Goal: Navigation & Orientation: Find specific page/section

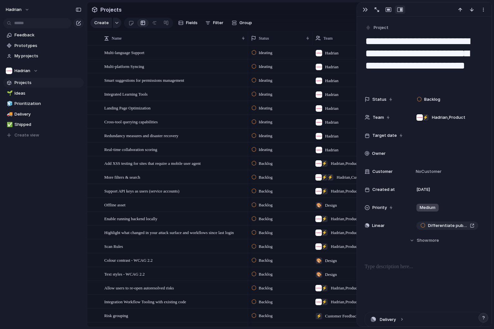
scroll to position [84, 0]
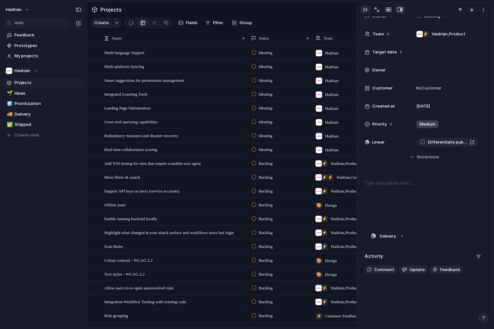
click at [364, 11] on div "button" at bounding box center [365, 9] width 5 height 5
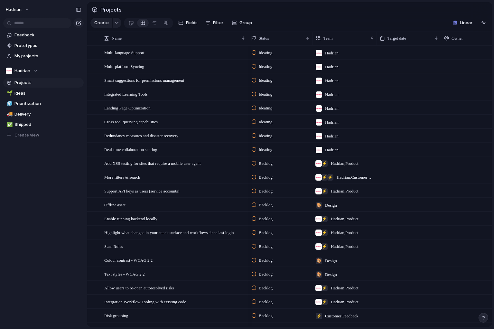
click at [28, 83] on span "Projects" at bounding box center [47, 82] width 67 height 6
click at [26, 94] on span "Ideas" at bounding box center [47, 93] width 67 height 6
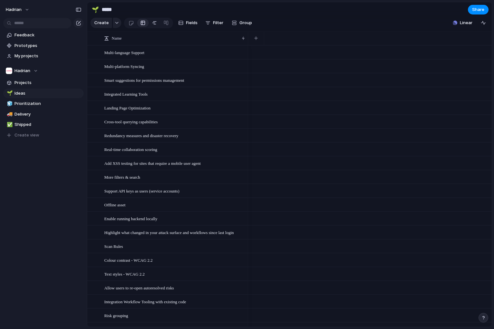
click at [157, 20] on link at bounding box center [155, 23] width 12 height 10
click at [139, 21] on link at bounding box center [143, 23] width 12 height 10
click at [36, 106] on span "Prioritization" at bounding box center [47, 103] width 67 height 6
type input "**********"
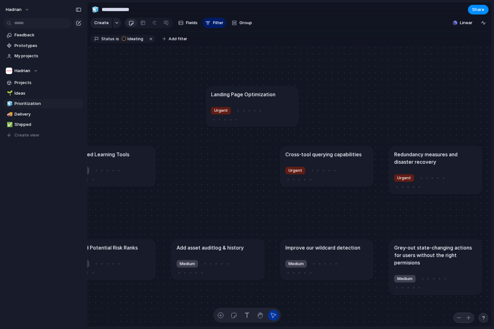
drag, startPoint x: 235, startPoint y: 162, endPoint x: 270, endPoint y: 102, distance: 69.2
click at [270, 102] on article "Landing Page Optimization Urgent" at bounding box center [252, 106] width 93 height 41
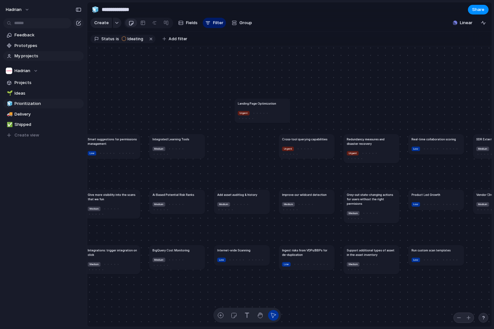
click at [33, 57] on span "My projects" at bounding box center [47, 56] width 67 height 6
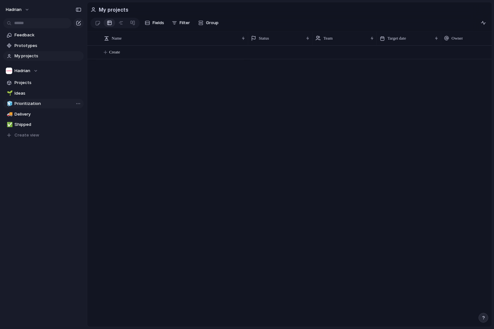
click at [38, 103] on span "Prioritization" at bounding box center [47, 103] width 67 height 6
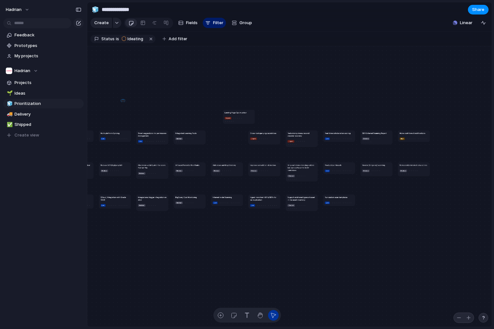
drag, startPoint x: 122, startPoint y: 100, endPoint x: 256, endPoint y: 88, distance: 134.5
drag, startPoint x: 179, startPoint y: 90, endPoint x: 259, endPoint y: 90, distance: 80.8
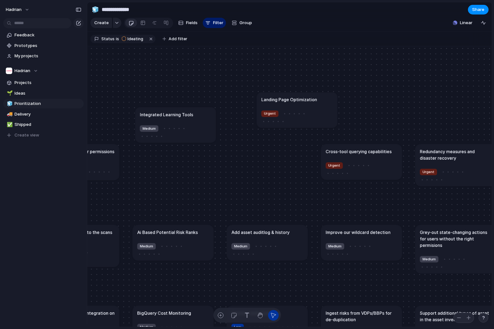
drag, startPoint x: 190, startPoint y: 147, endPoint x: 194, endPoint y: 102, distance: 45.6
click at [194, 107] on article "Integrated Learning Tools Medium" at bounding box center [175, 124] width 81 height 35
click at [281, 114] on div "Urgent" at bounding box center [296, 116] width 71 height 14
